Goal: Information Seeking & Learning: Learn about a topic

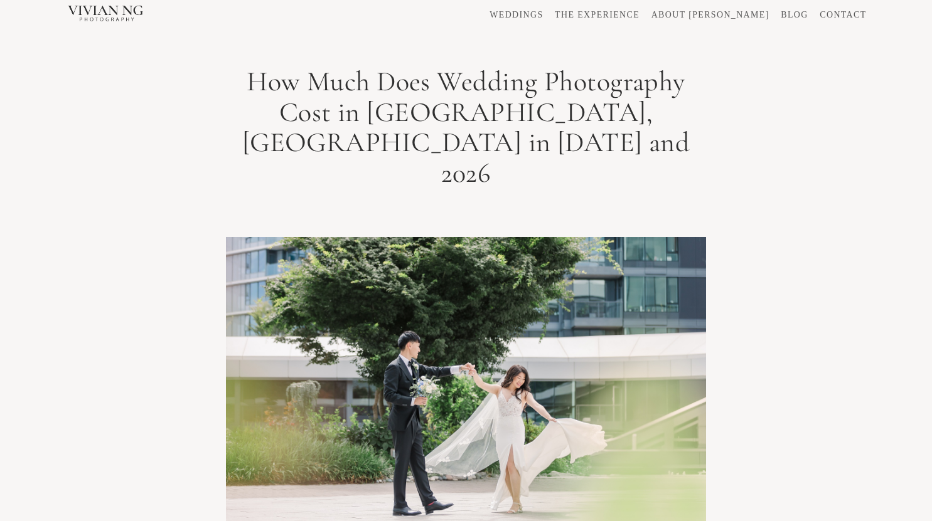
click at [543, 13] on link "WEDDINGS" at bounding box center [515, 15] width 53 height 9
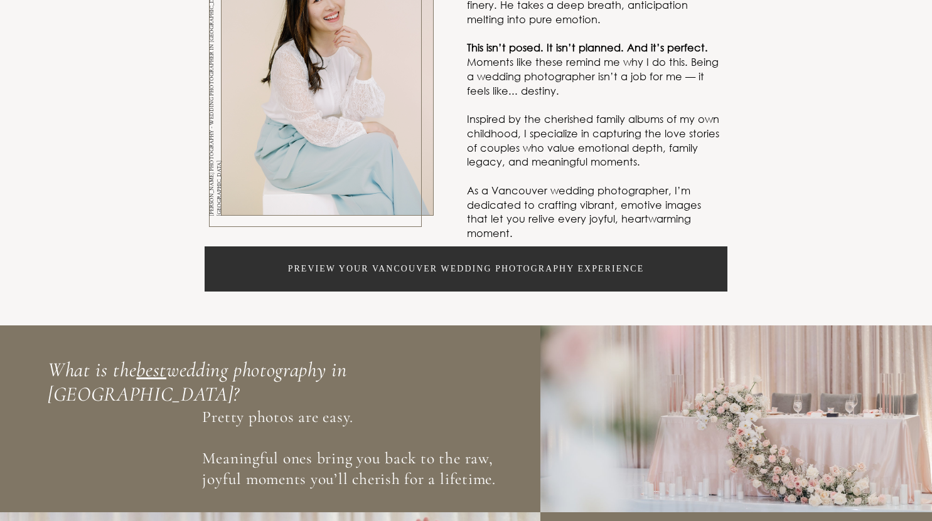
scroll to position [536, 0]
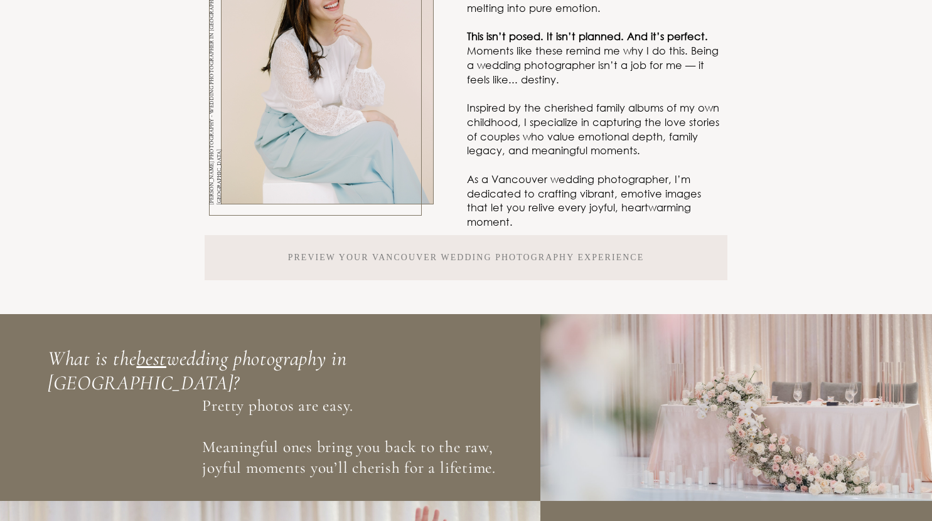
click at [567, 262] on p "Preview your Vancouver Wedding PHOTOGRAPHY experience" at bounding box center [466, 258] width 356 height 9
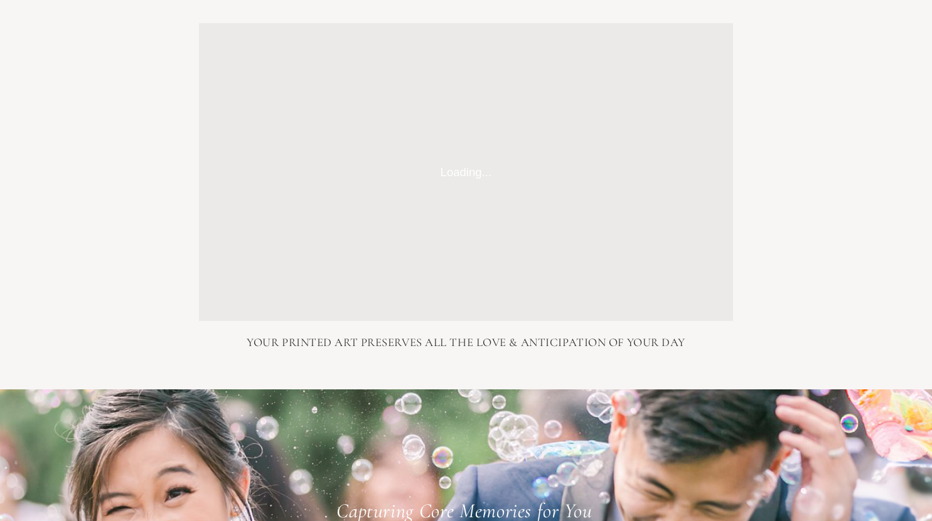
scroll to position [8274, 0]
